Goal: Register for event/course

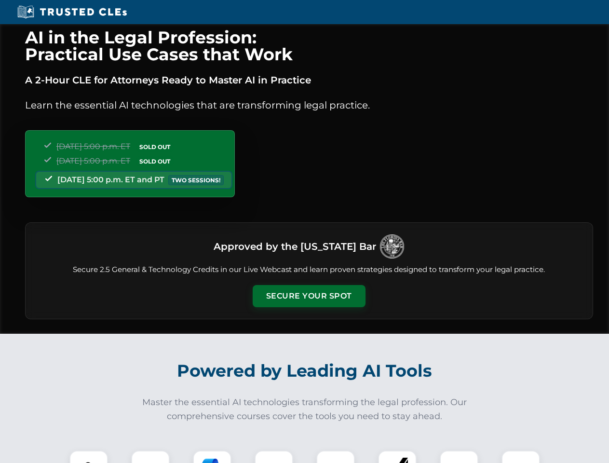
click at [308, 296] on button "Secure Your Spot" at bounding box center [309, 296] width 113 height 22
click at [89, 456] on img at bounding box center [89, 469] width 28 height 28
click at [150, 456] on div at bounding box center [150, 469] width 39 height 39
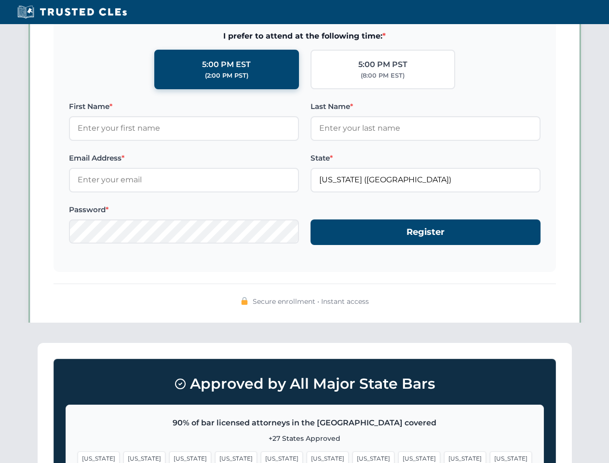
click at [444, 456] on span "[US_STATE]" at bounding box center [465, 458] width 42 height 14
